Goal: Task Accomplishment & Management: Manage account settings

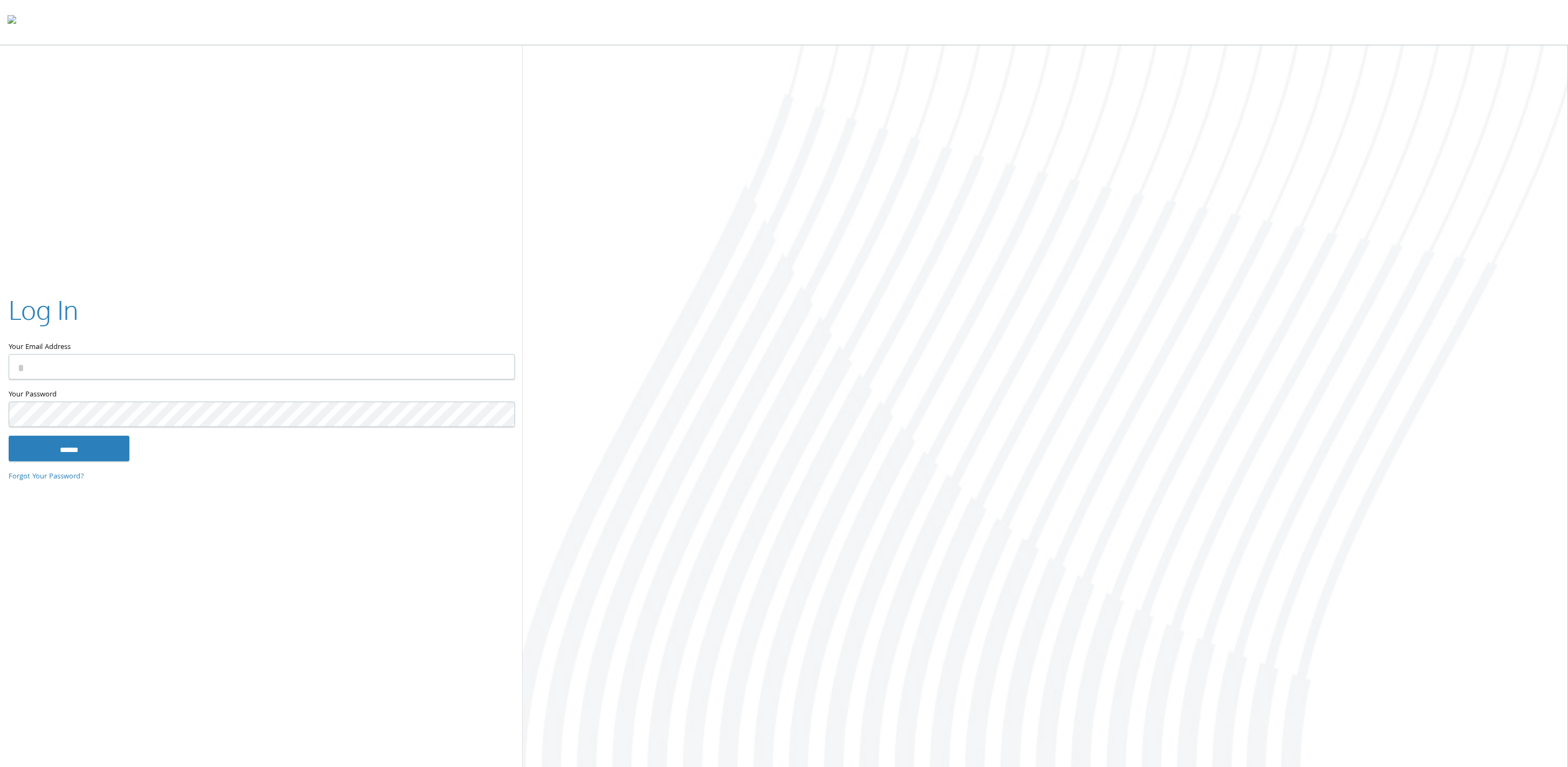
click at [404, 372] on input "Your Email Address" at bounding box center [262, 367] width 506 height 26
type input "**********"
click at [65, 443] on input "******" at bounding box center [69, 448] width 121 height 26
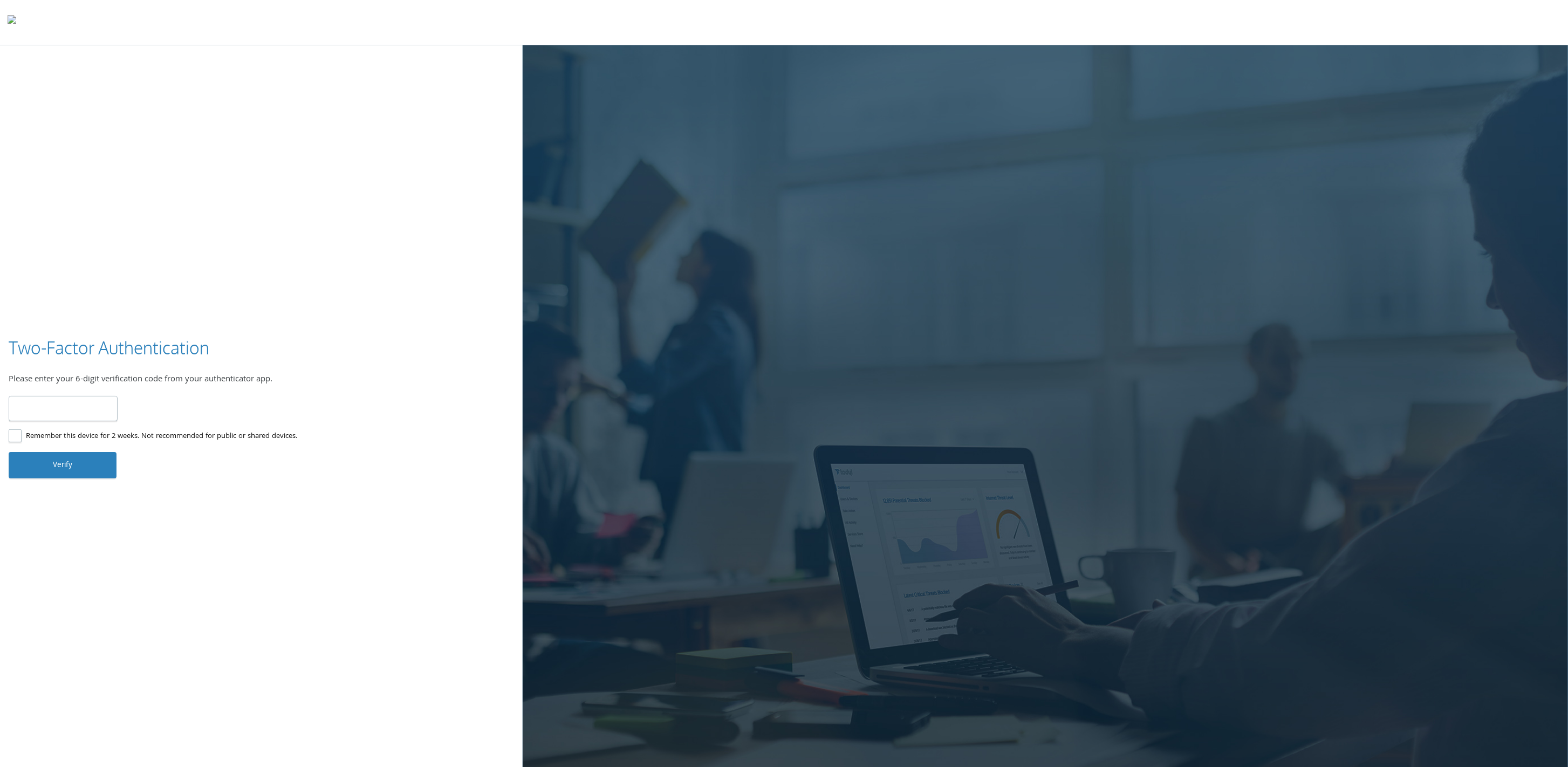
type input "******"
